Goal: Task Accomplishment & Management: Manage account settings

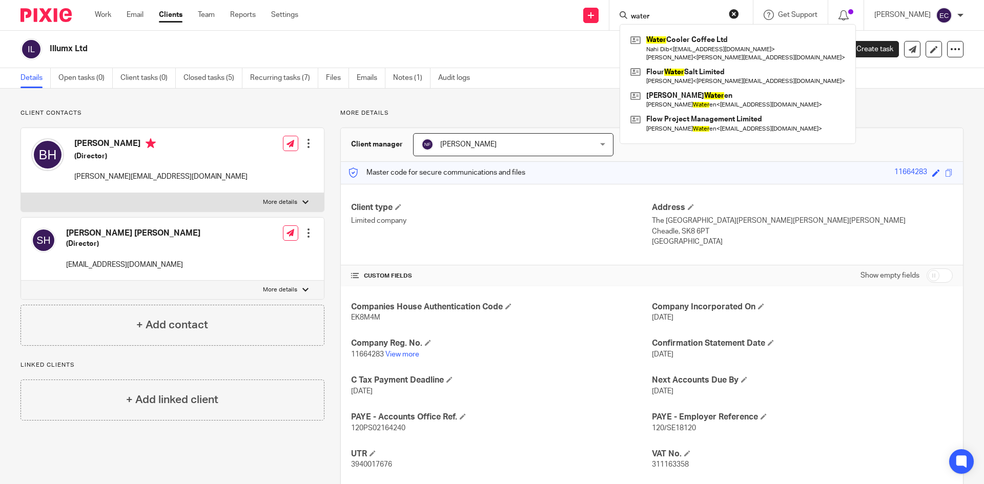
click at [735, 11] on button "reset" at bounding box center [734, 14] width 10 height 10
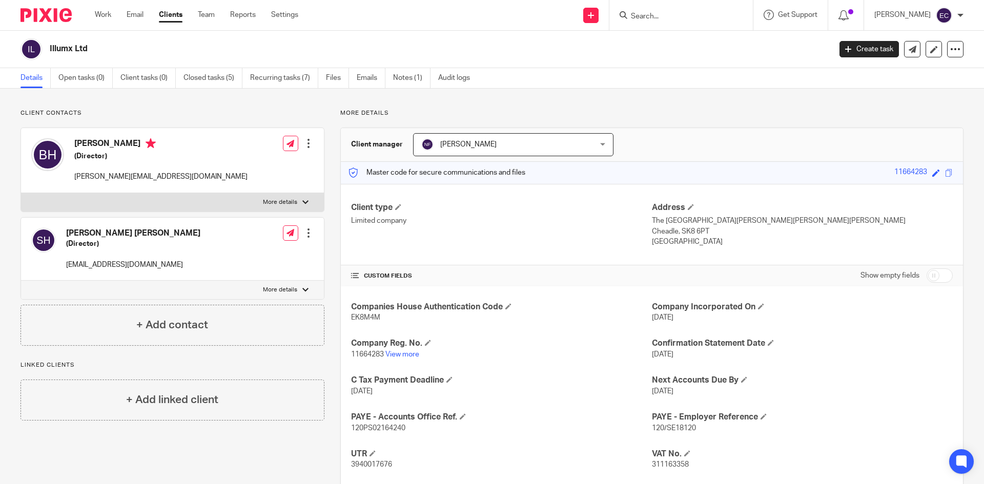
click at [656, 13] on input "Search" at bounding box center [676, 16] width 92 height 9
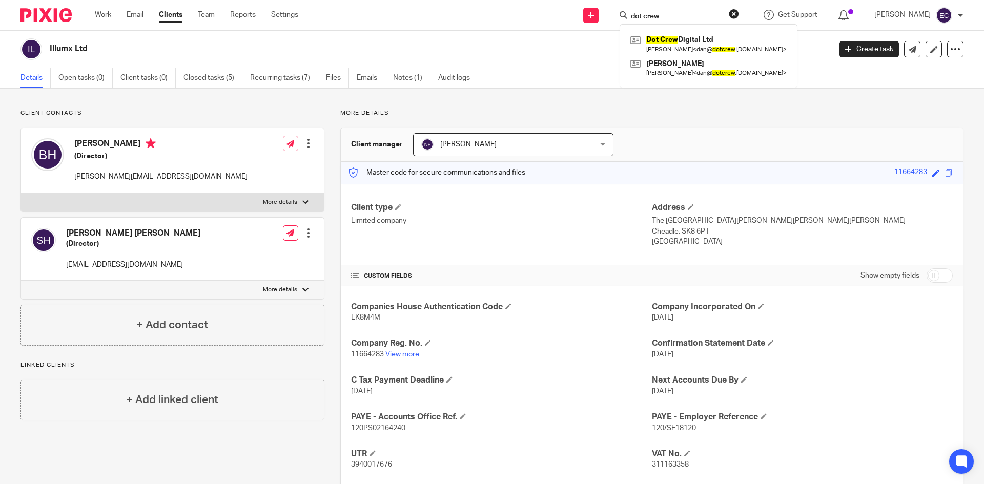
type input "dot crew"
click button "submit" at bounding box center [0, 0] width 0 height 0
click at [709, 39] on link at bounding box center [708, 44] width 161 height 24
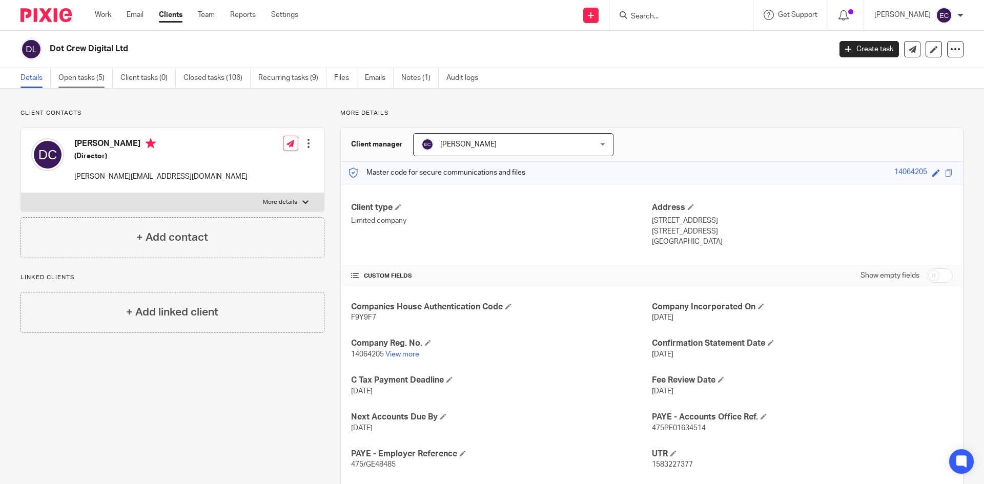
click at [99, 87] on link "Open tasks (5)" at bounding box center [85, 78] width 54 height 20
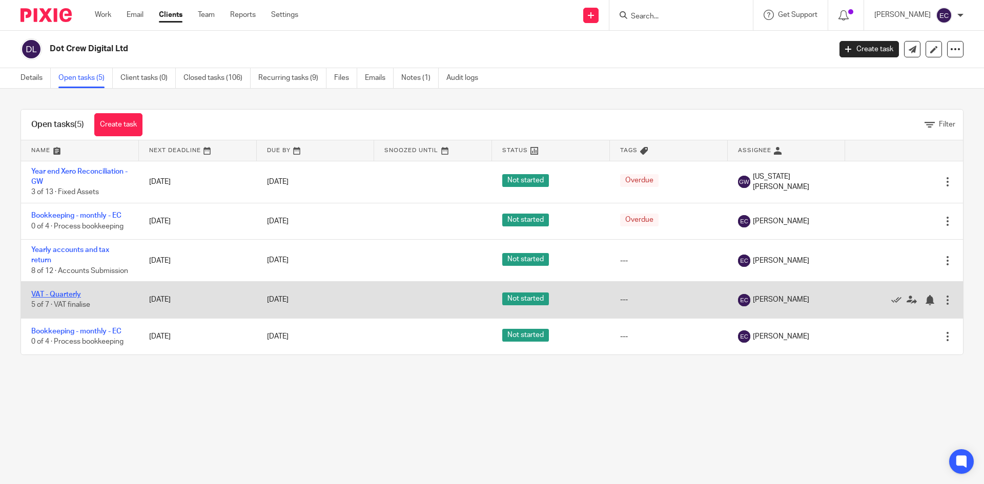
click at [42, 298] on link "VAT - Quarterly" at bounding box center [56, 294] width 50 height 7
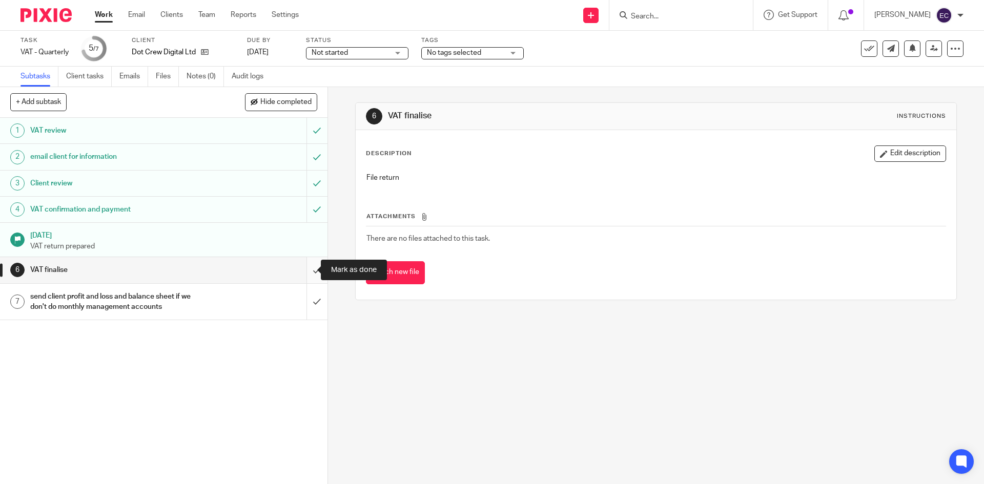
click at [306, 270] on input "submit" at bounding box center [163, 270] width 327 height 26
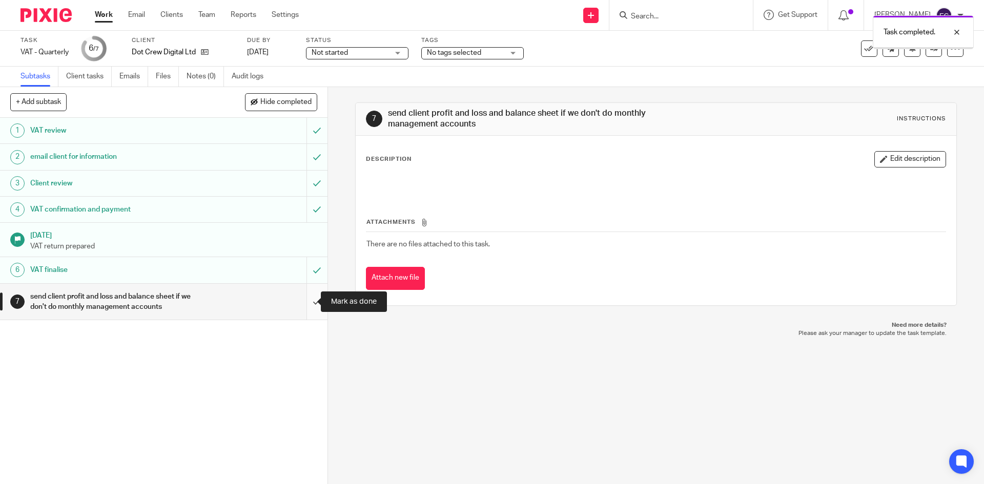
click at [313, 296] on input "submit" at bounding box center [163, 302] width 327 height 36
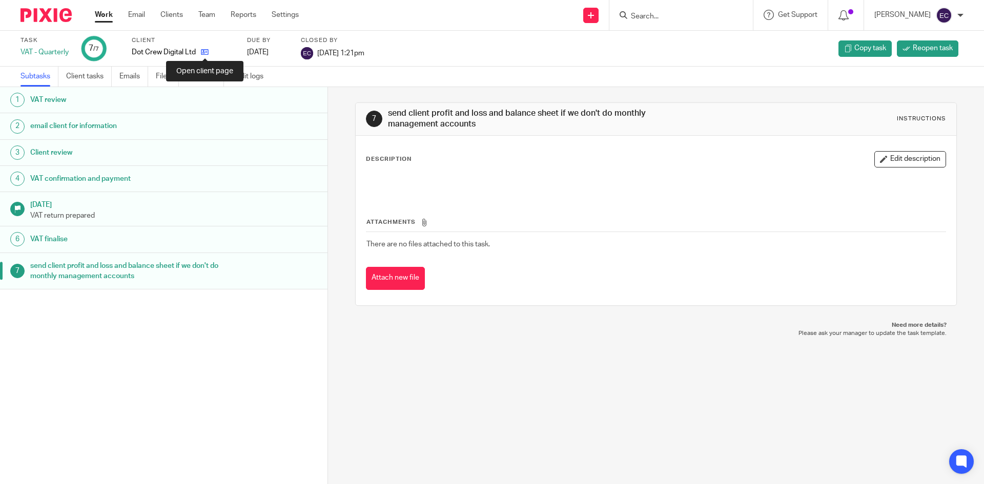
click at [203, 56] on icon at bounding box center [205, 52] width 8 height 8
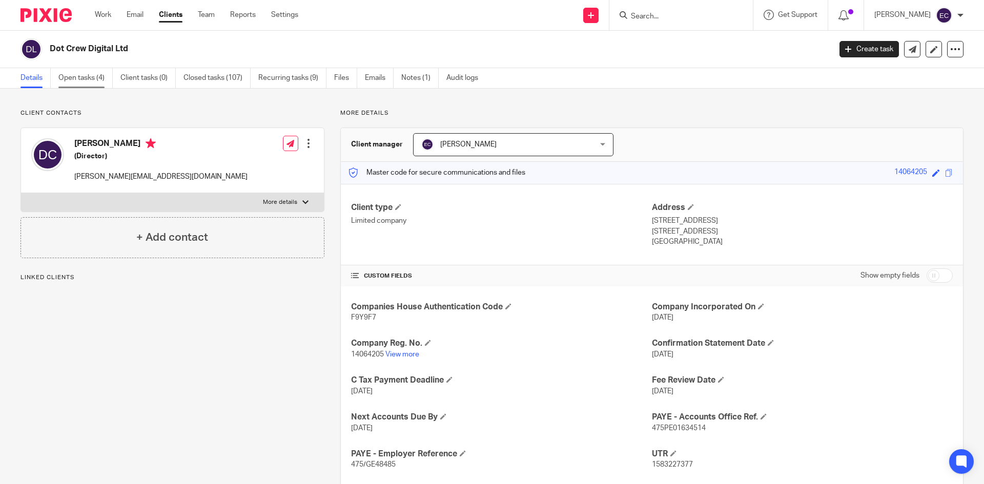
click at [75, 86] on link "Open tasks (4)" at bounding box center [85, 78] width 54 height 20
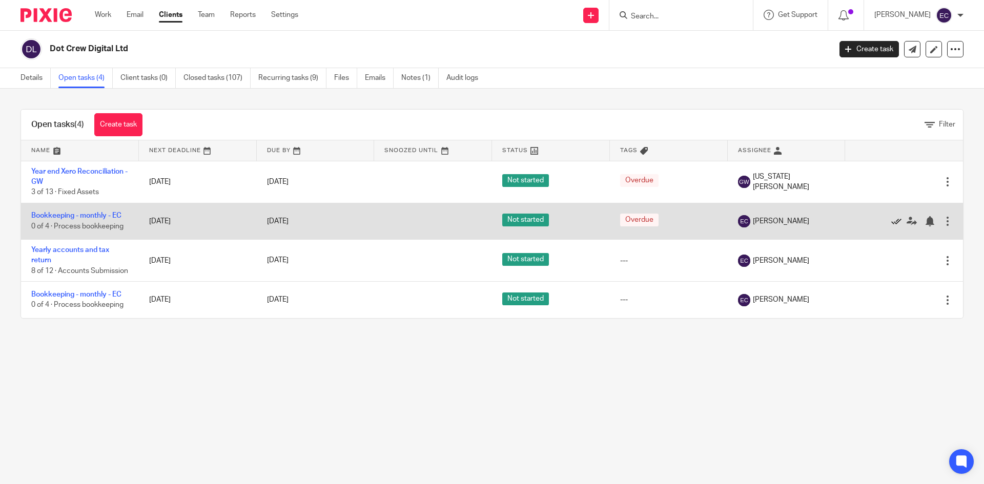
click at [891, 223] on icon at bounding box center [896, 221] width 10 height 10
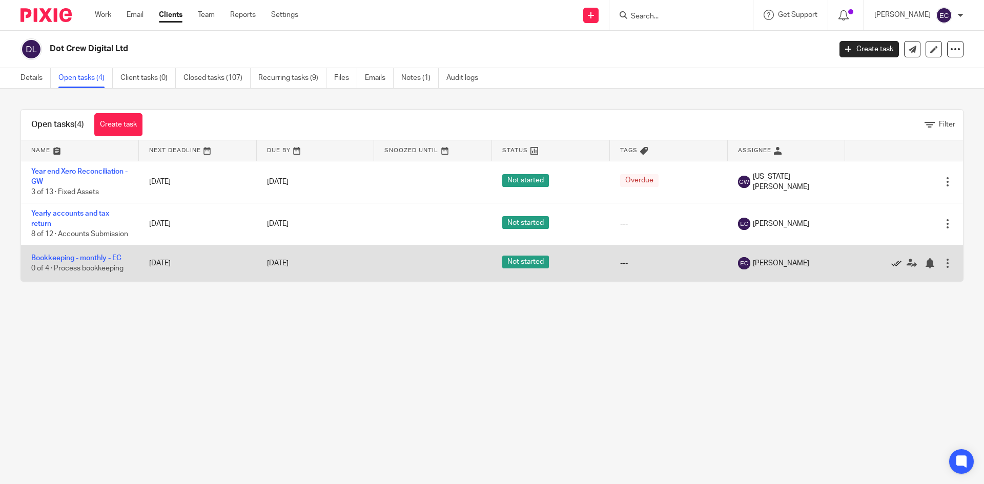
click at [891, 268] on icon at bounding box center [896, 263] width 10 height 10
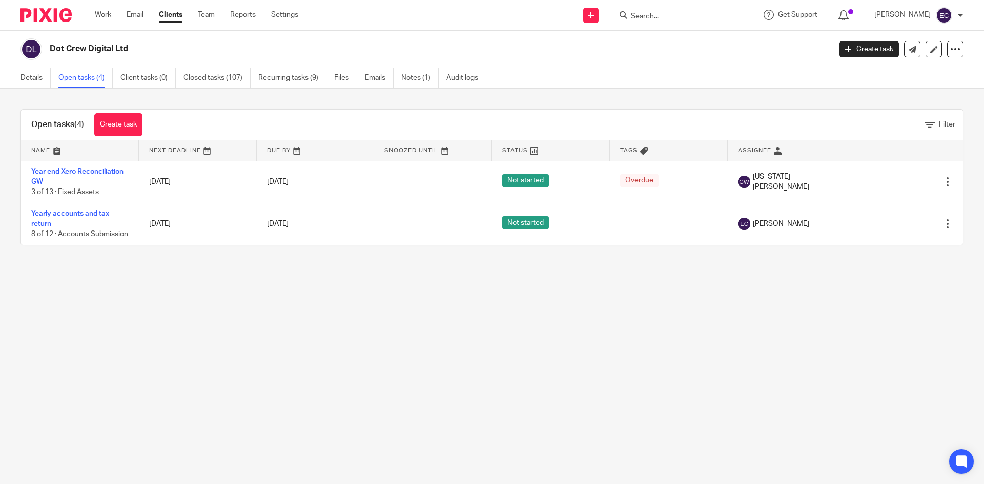
click at [694, 4] on div at bounding box center [680, 15] width 143 height 30
click at [657, 14] on input "Search" at bounding box center [676, 16] width 92 height 9
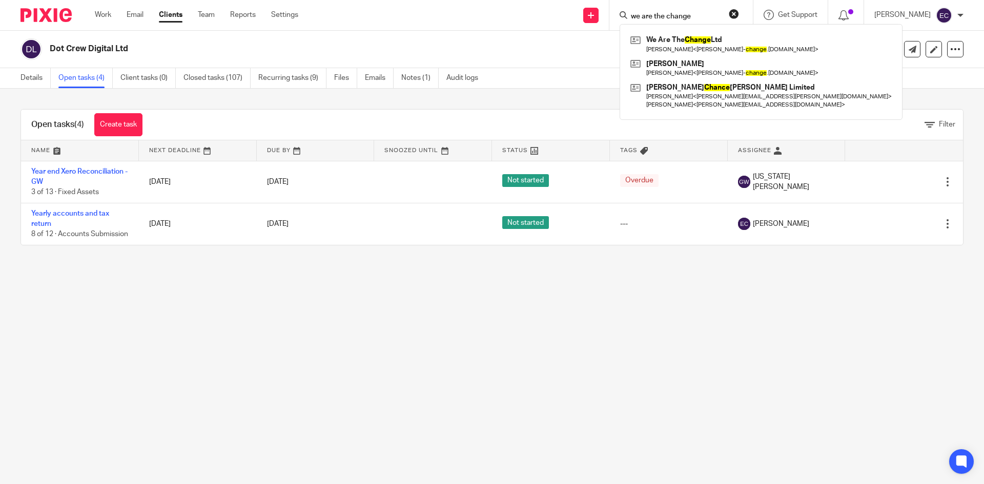
type input "we are the change"
click button "submit" at bounding box center [0, 0] width 0 height 0
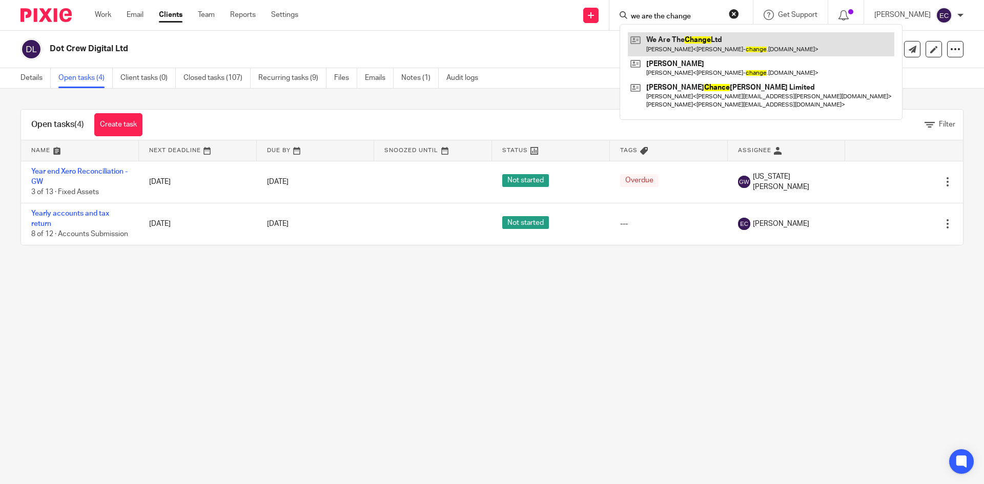
click at [677, 41] on link at bounding box center [761, 44] width 266 height 24
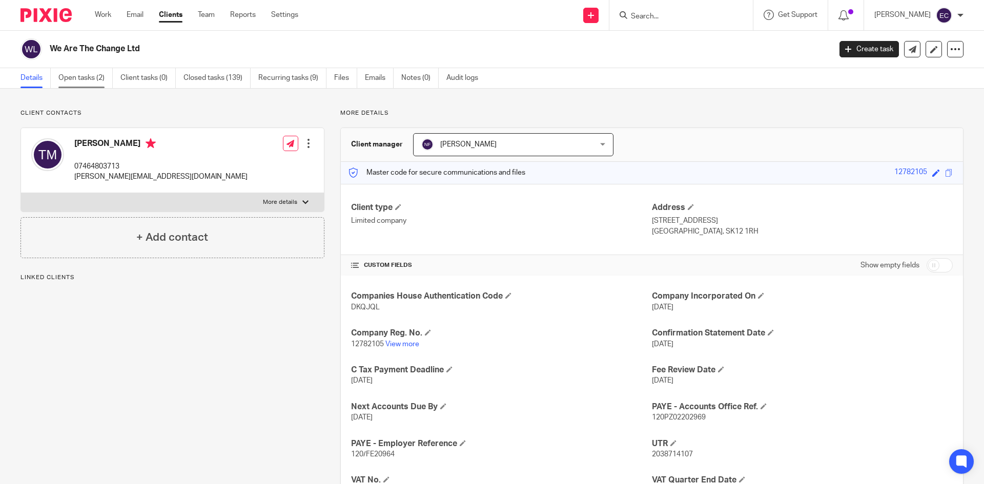
click at [80, 70] on link "Open tasks (2)" at bounding box center [85, 78] width 54 height 20
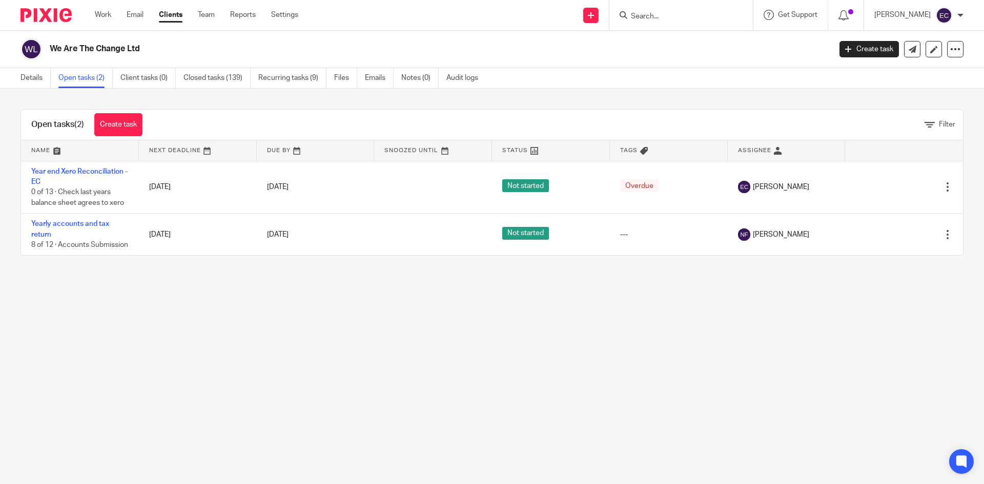
click at [665, 14] on input "Search" at bounding box center [676, 16] width 92 height 9
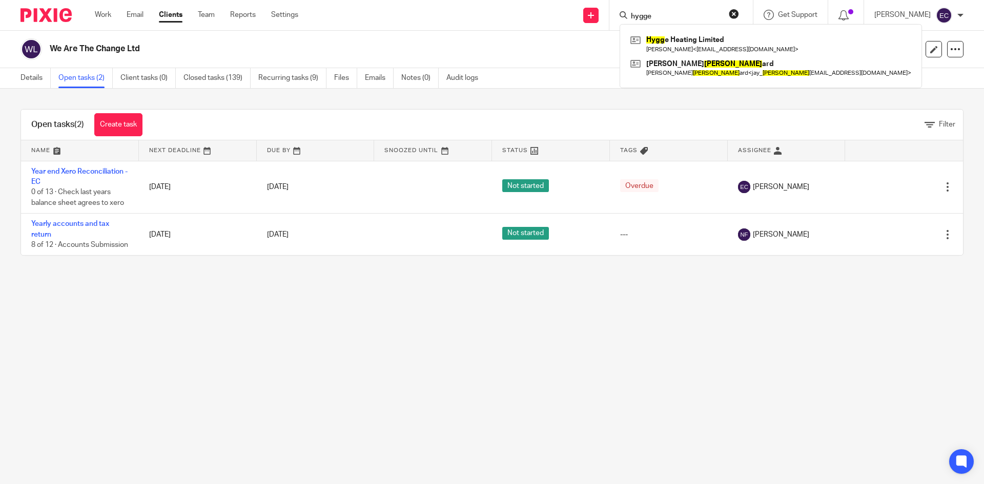
type input "hygge"
click button "submit" at bounding box center [0, 0] width 0 height 0
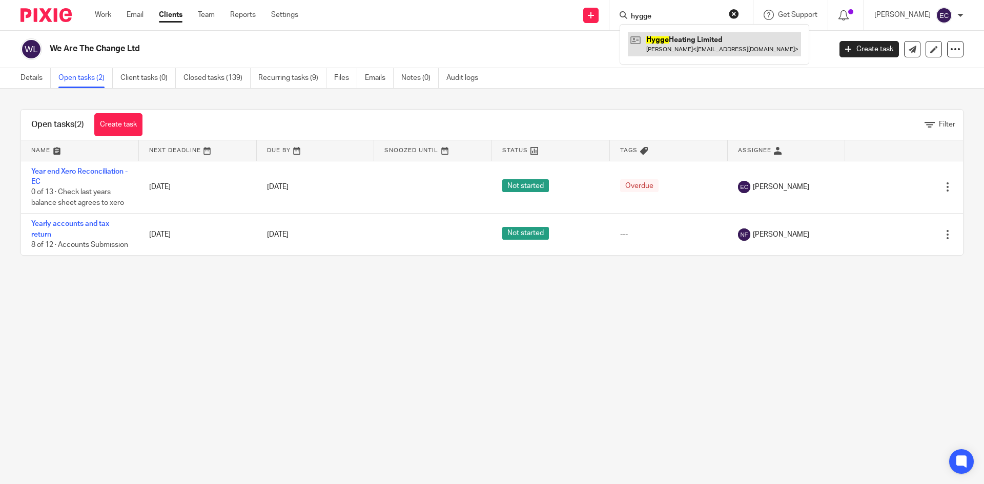
click at [708, 49] on link at bounding box center [714, 44] width 173 height 24
